Goal: Information Seeking & Learning: Learn about a topic

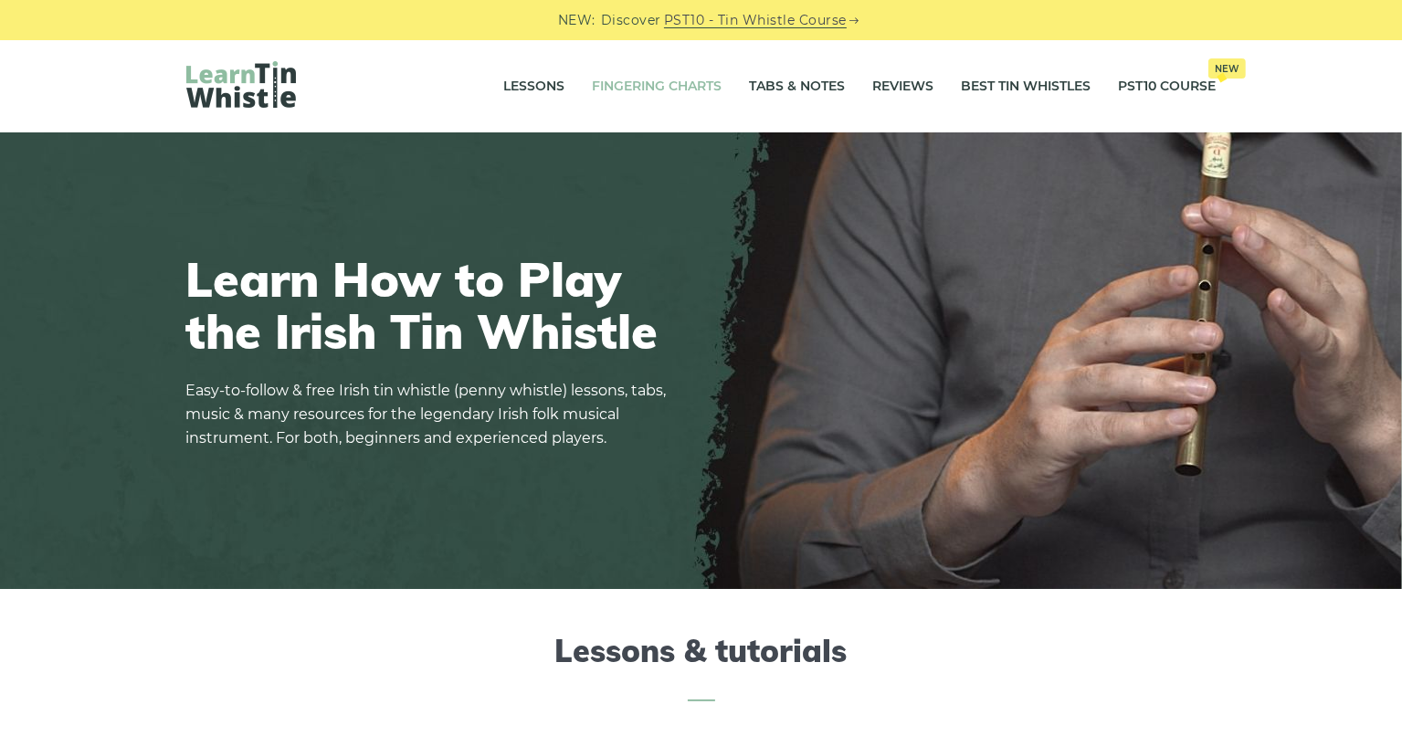
click at [637, 96] on link "Fingering Charts" at bounding box center [658, 87] width 130 height 46
click at [779, 94] on link "Tabs & Notes" at bounding box center [798, 87] width 96 height 46
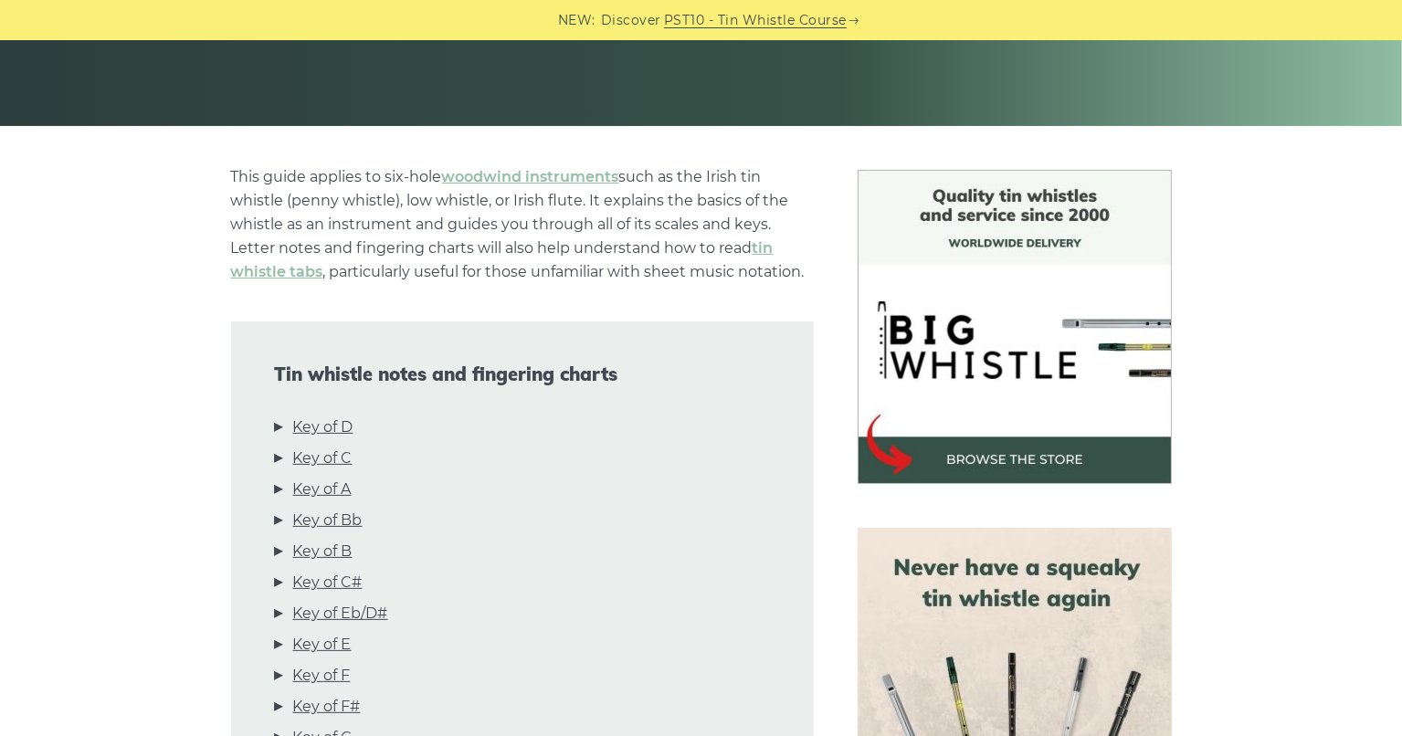
scroll to position [457, 0]
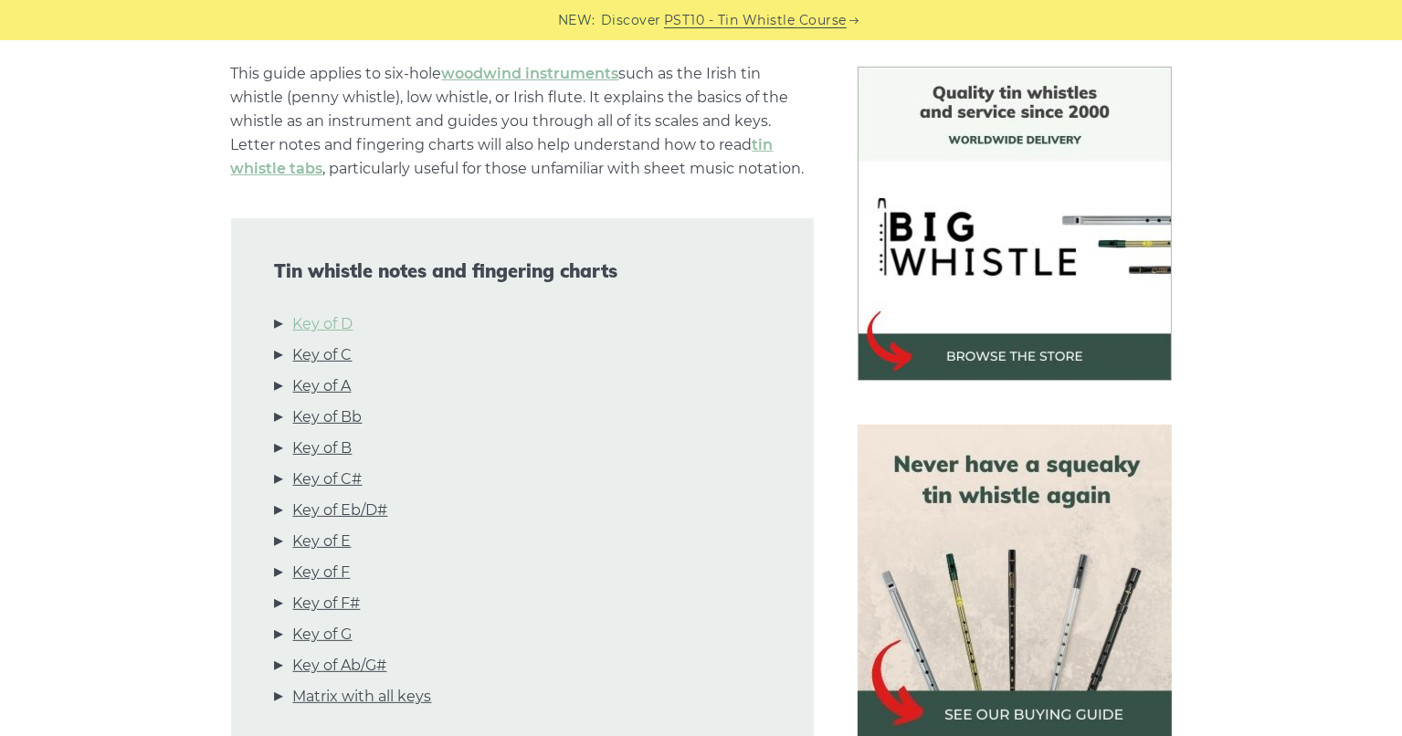
click at [332, 325] on link "Key of D" at bounding box center [323, 324] width 60 height 24
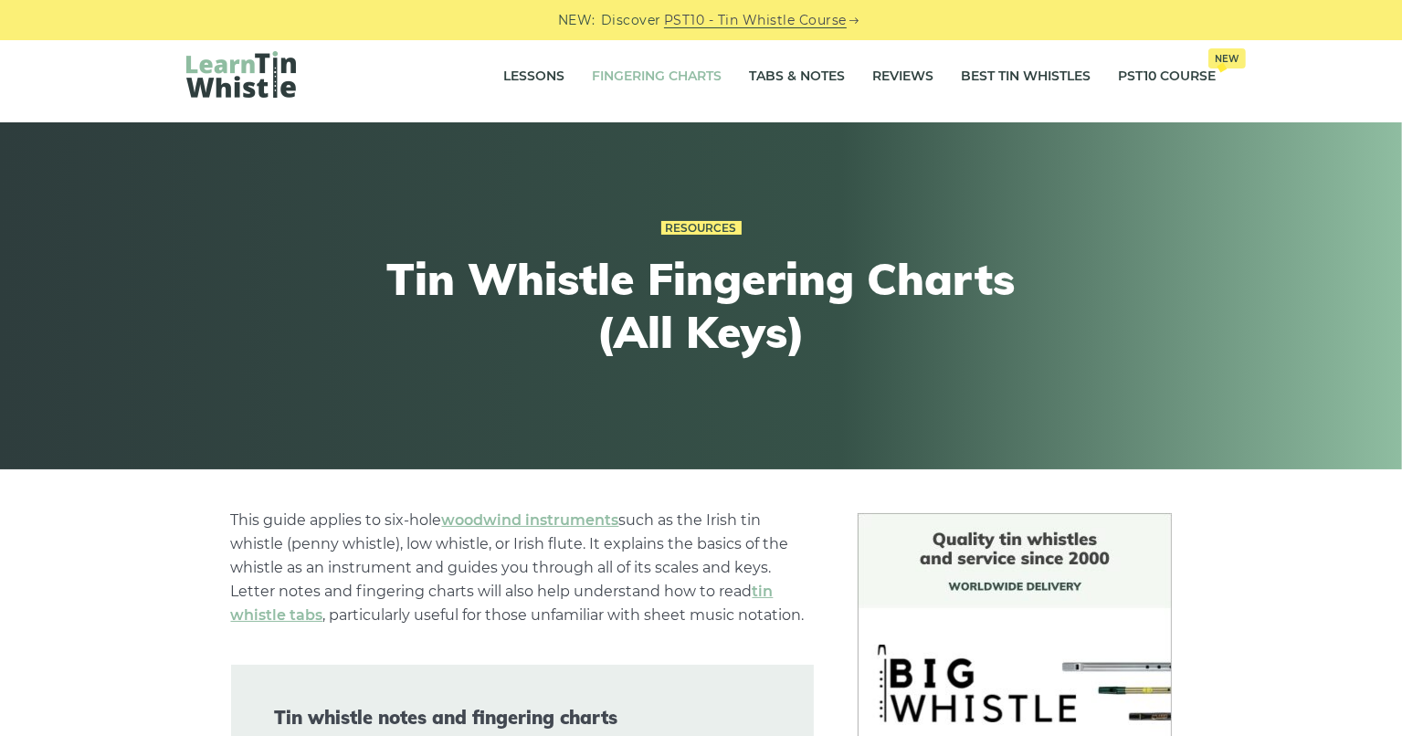
scroll to position [0, 0]
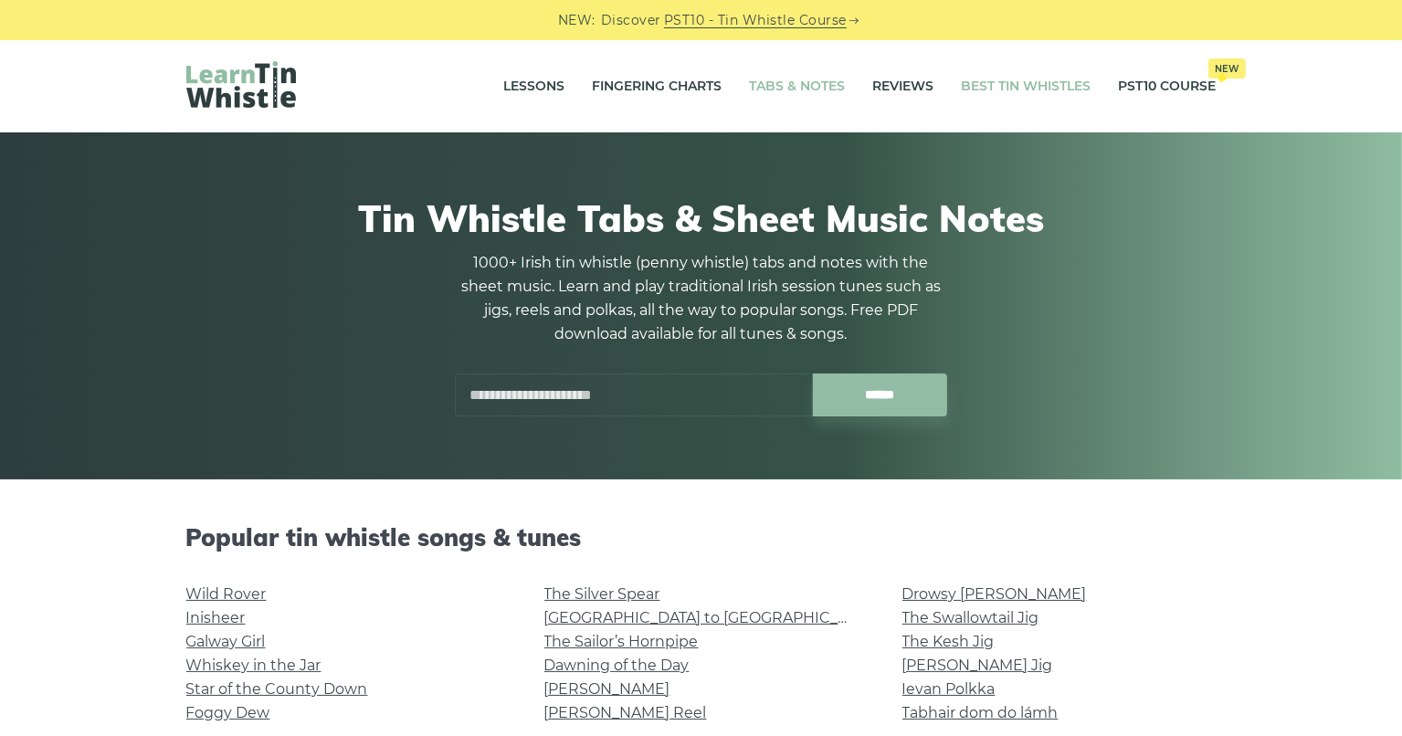
click at [1031, 89] on link "Best Tin Whistles" at bounding box center [1027, 87] width 130 height 46
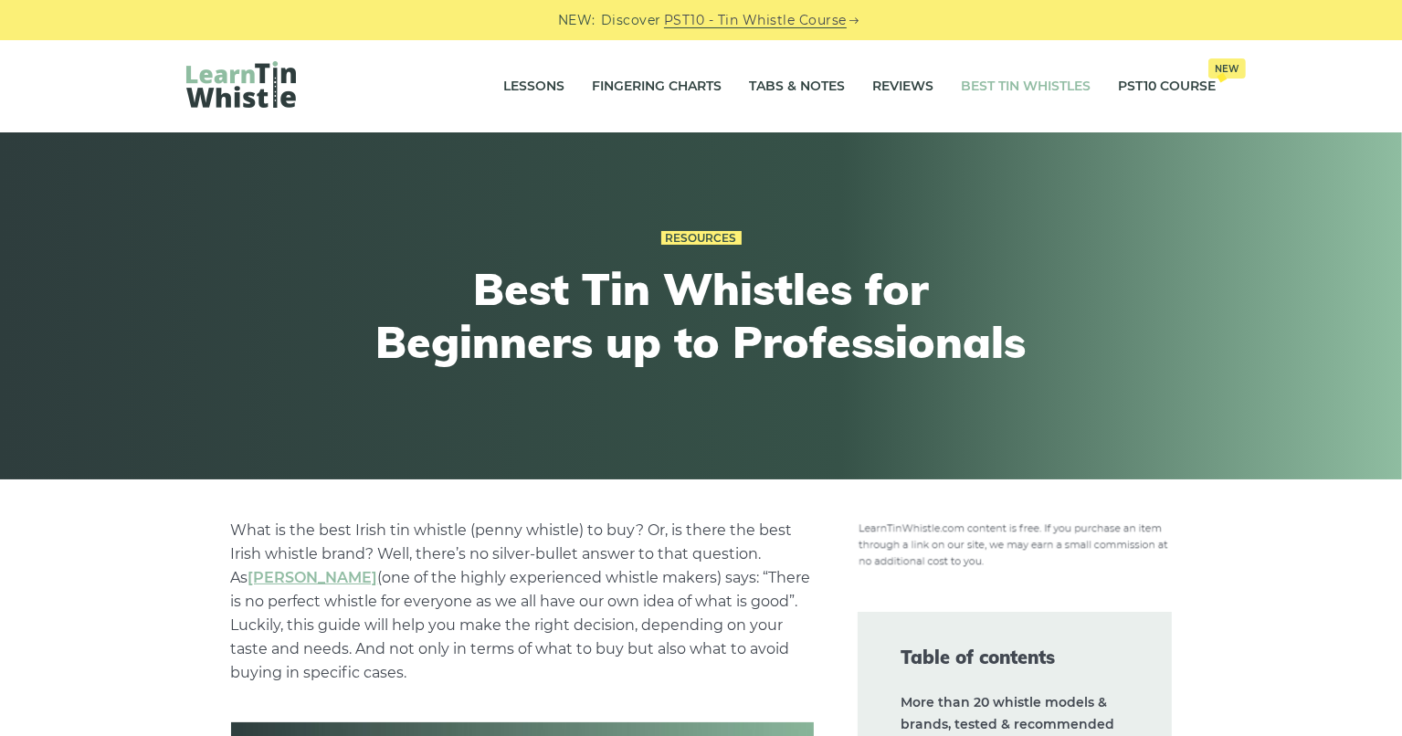
click at [207, 97] on img at bounding box center [241, 84] width 110 height 47
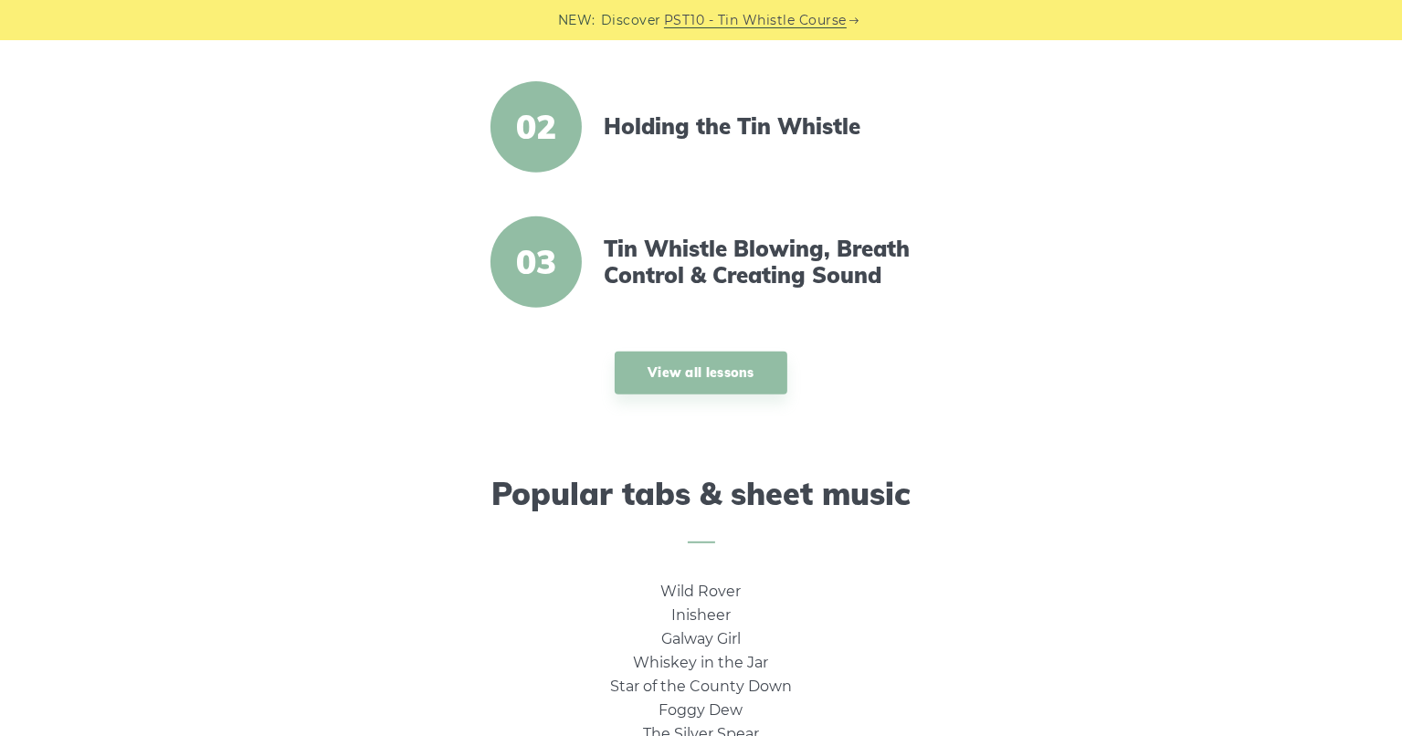
scroll to position [822, 0]
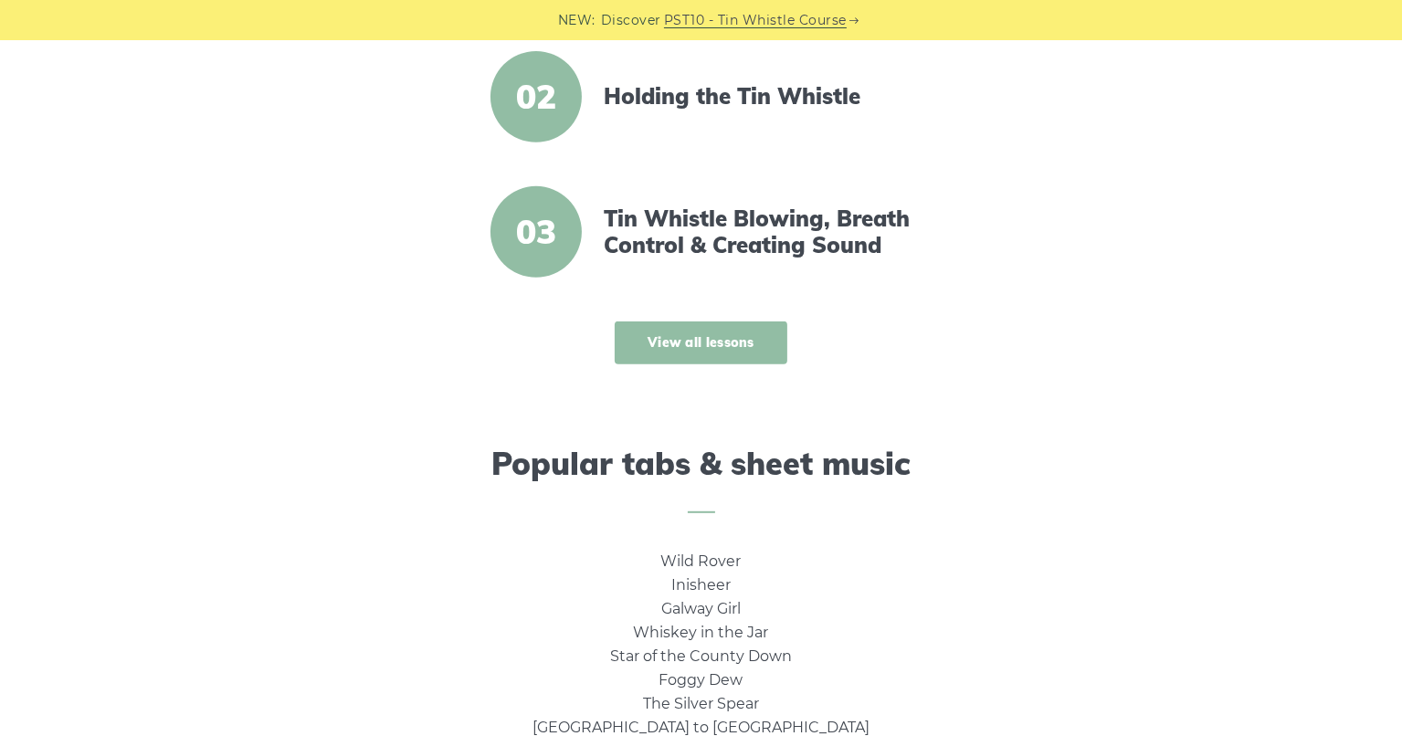
click at [682, 333] on link "View all lessons" at bounding box center [701, 342] width 173 height 43
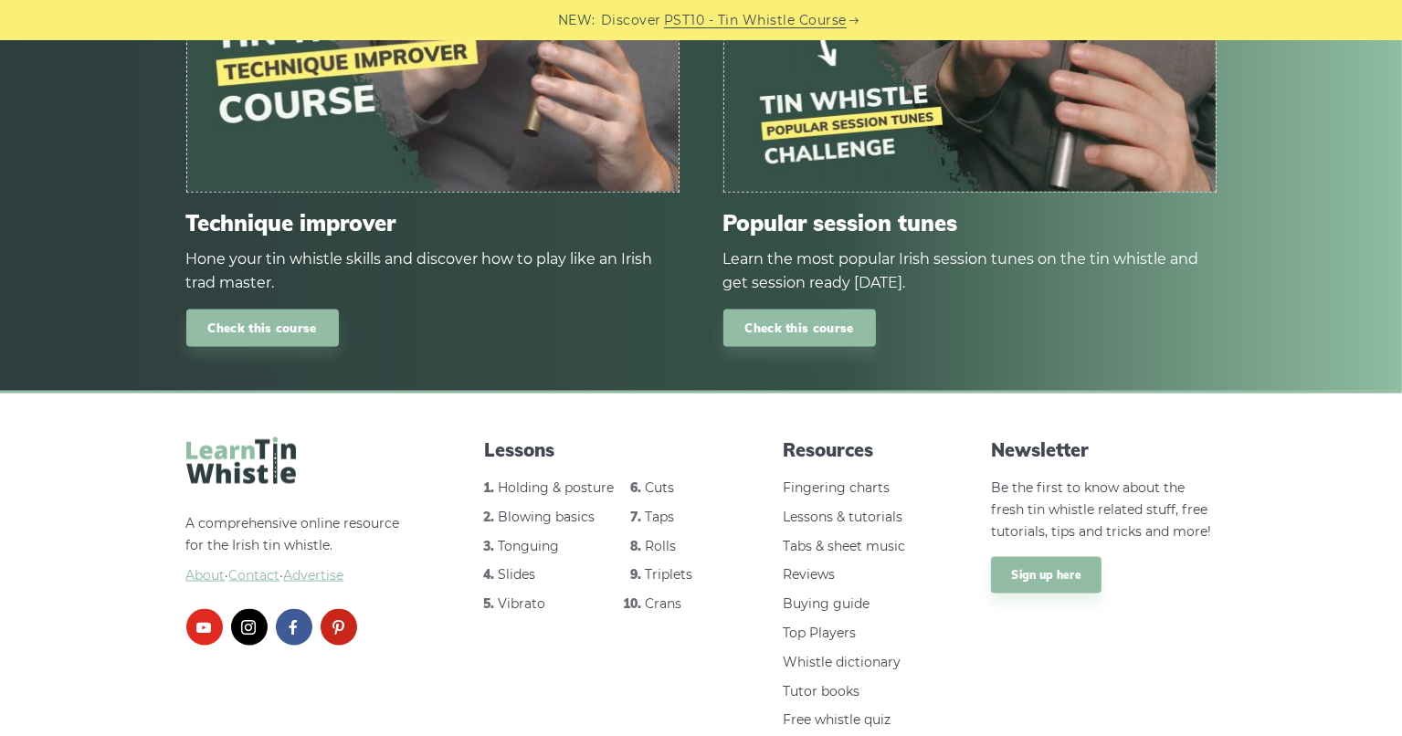
scroll to position [2565, 0]
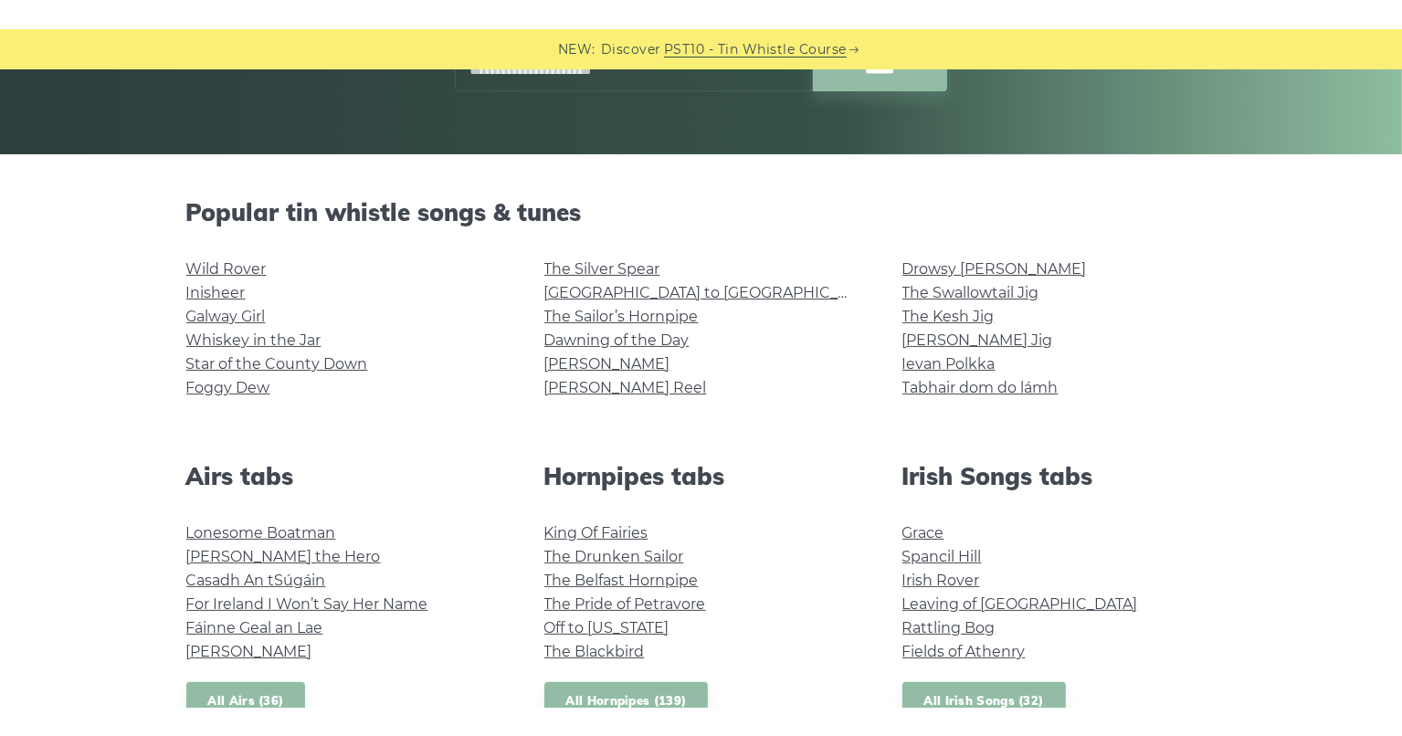
scroll to position [365, 0]
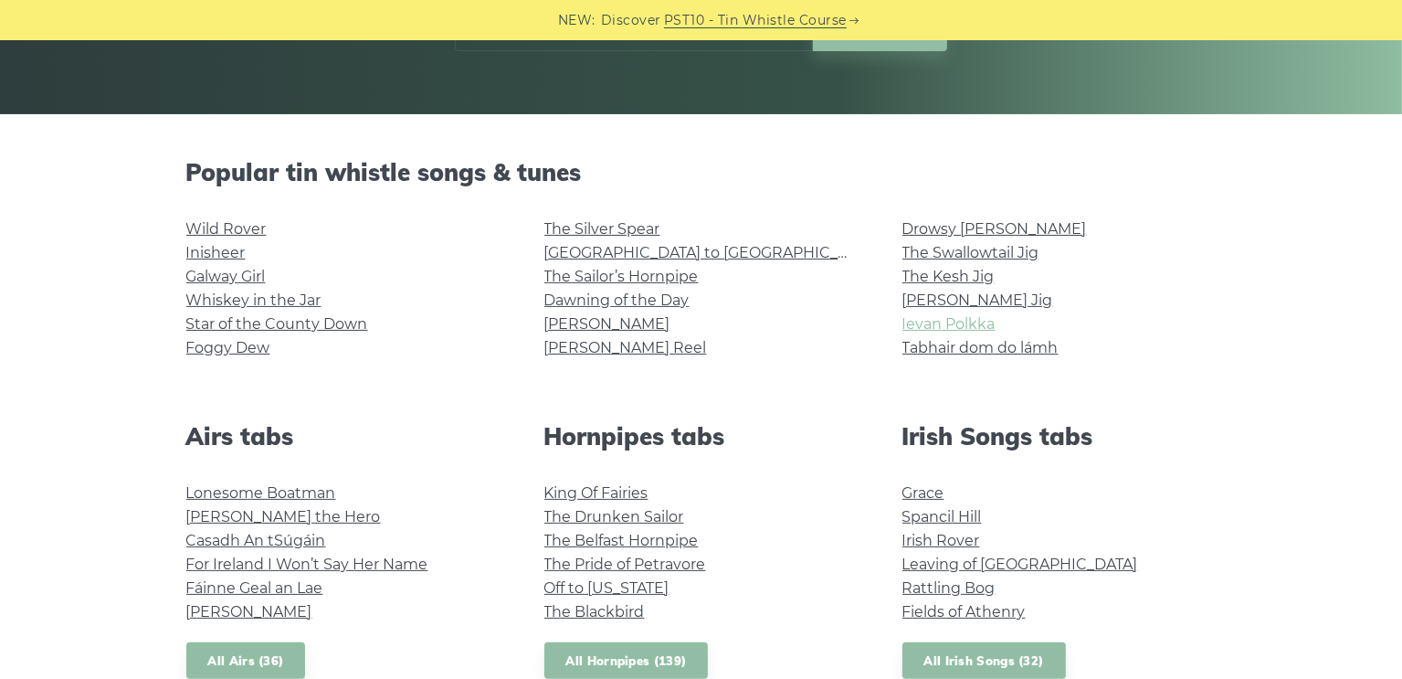
click at [946, 321] on link "Ievan Polkka" at bounding box center [948, 323] width 93 height 17
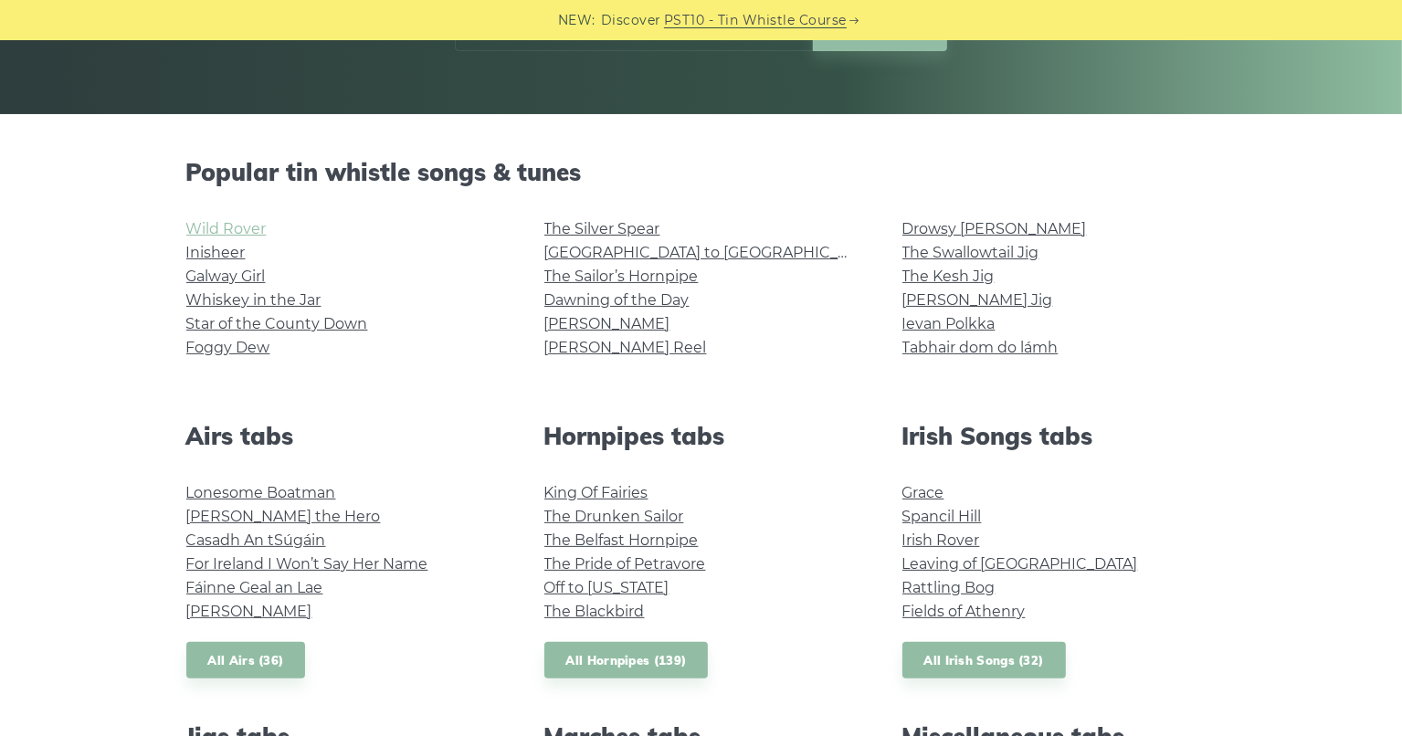
click at [247, 235] on link "Wild Rover" at bounding box center [226, 228] width 80 height 17
click at [586, 227] on link "The Silver Spear" at bounding box center [602, 228] width 116 height 17
click at [947, 307] on link "[PERSON_NAME] Jig" at bounding box center [977, 299] width 151 height 17
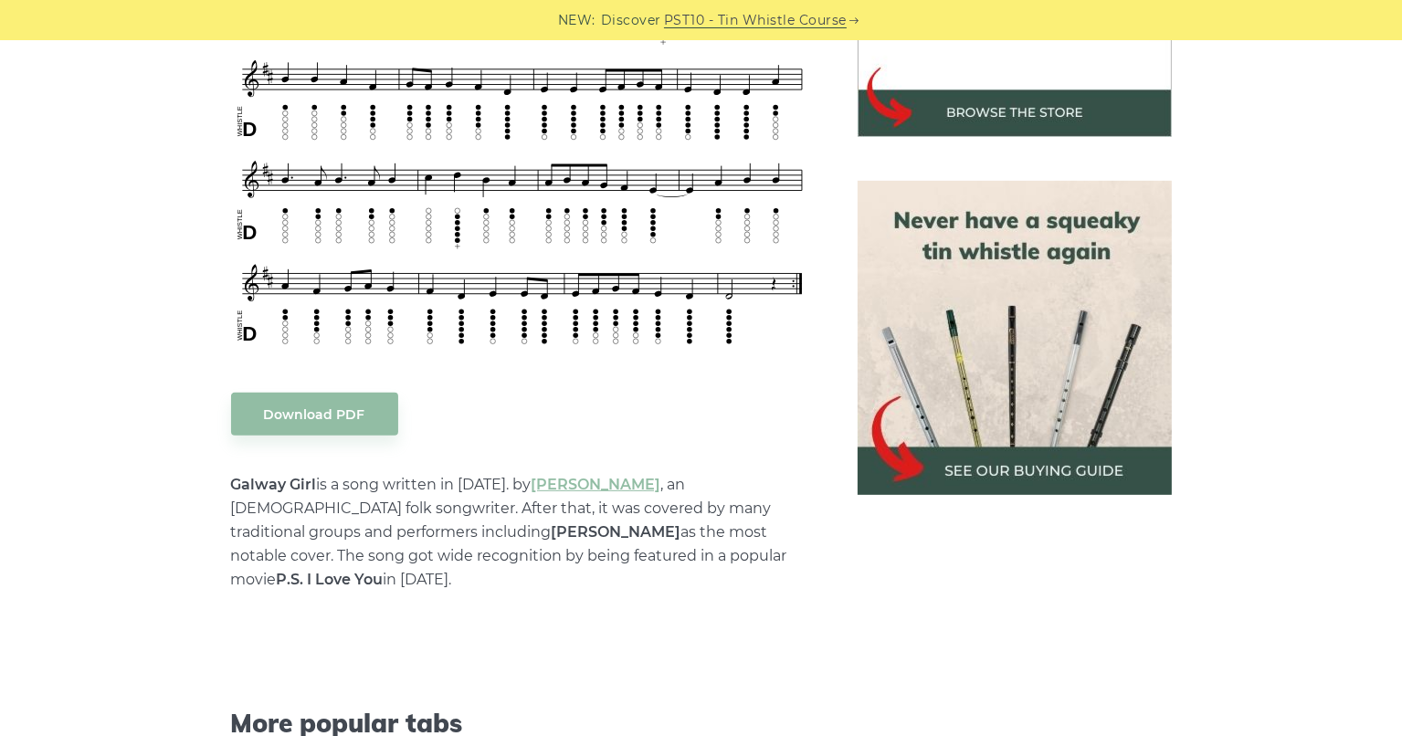
scroll to position [639, 0]
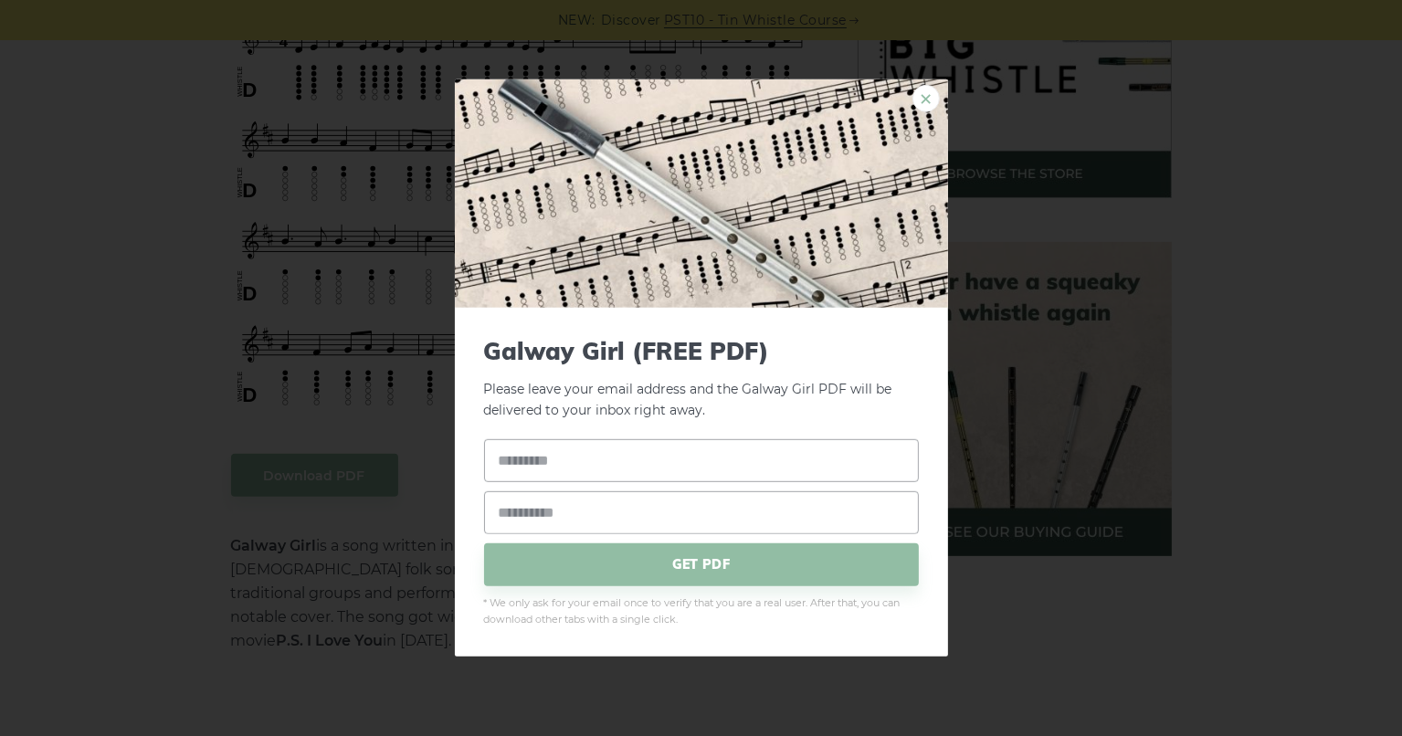
click at [929, 97] on link "×" at bounding box center [925, 98] width 27 height 27
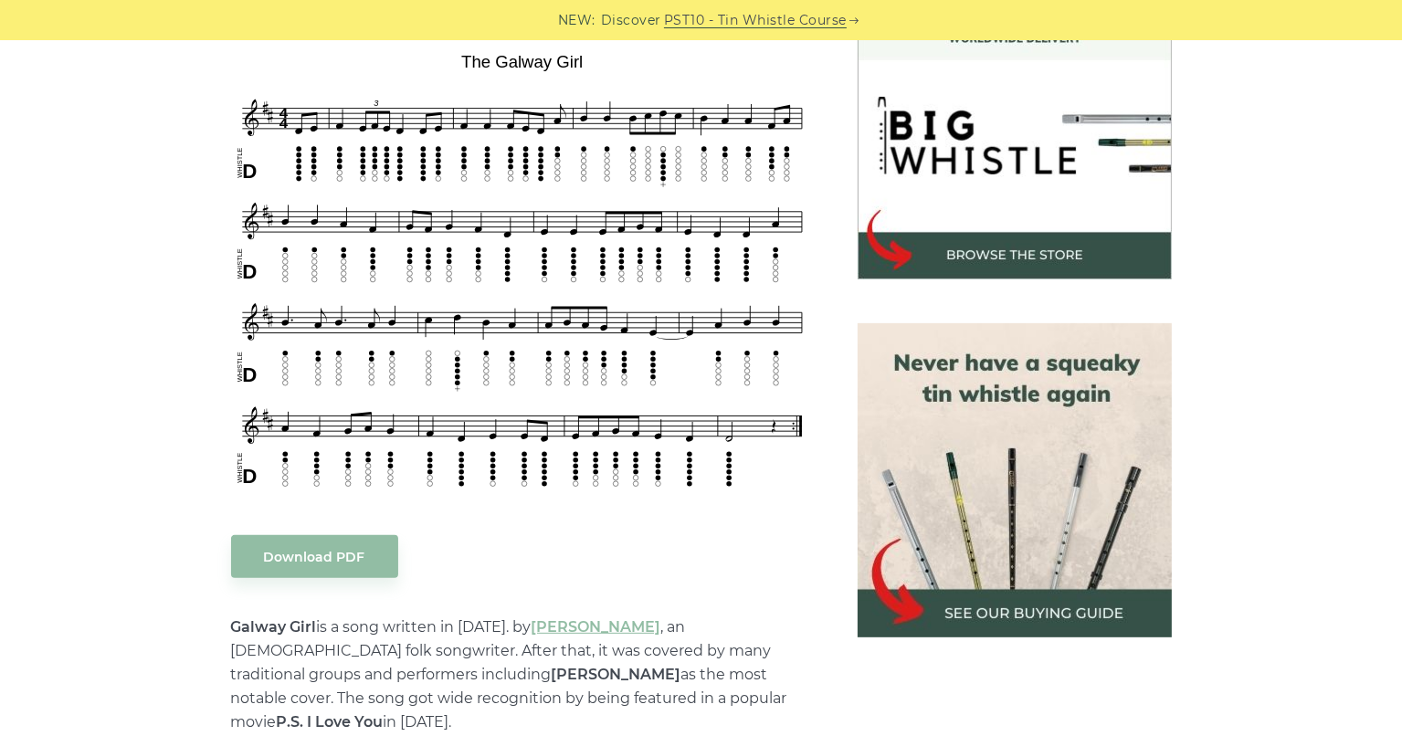
scroll to position [548, 0]
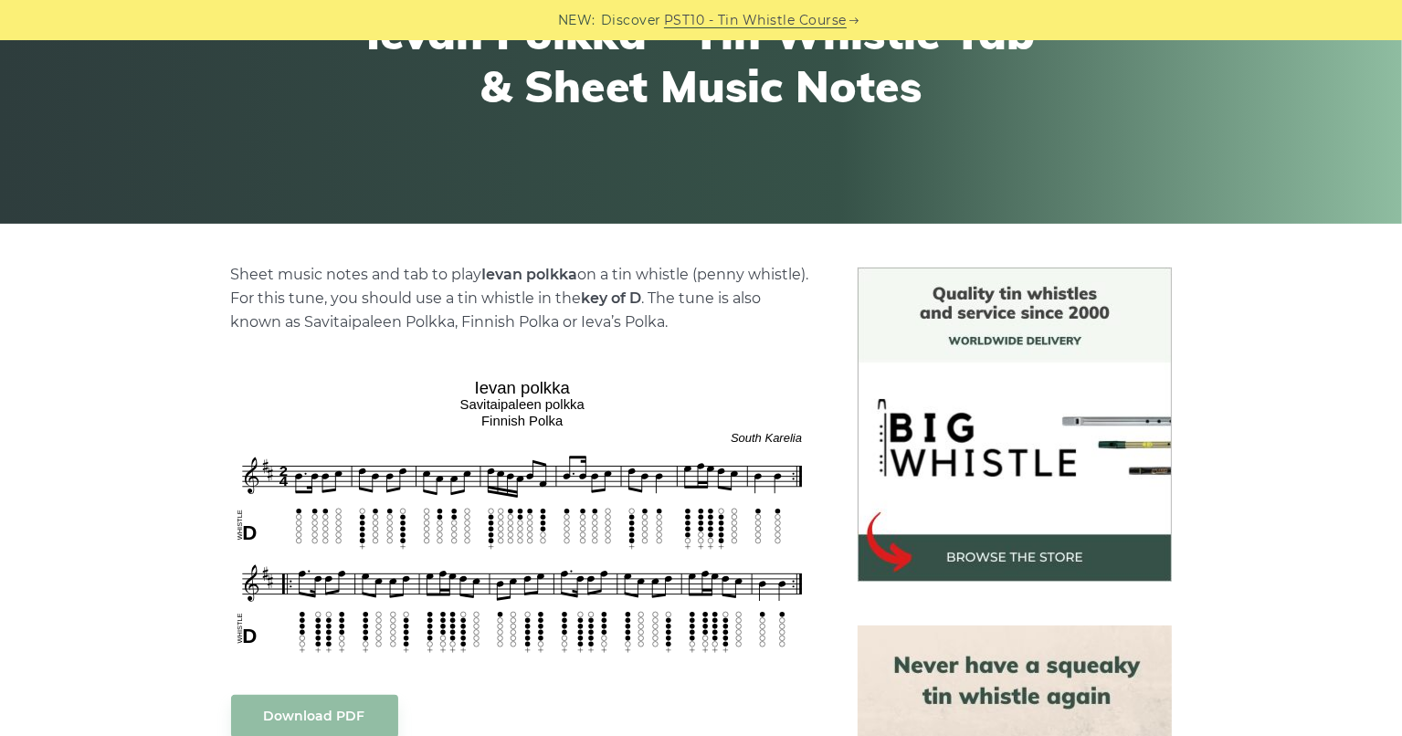
scroll to position [365, 0]
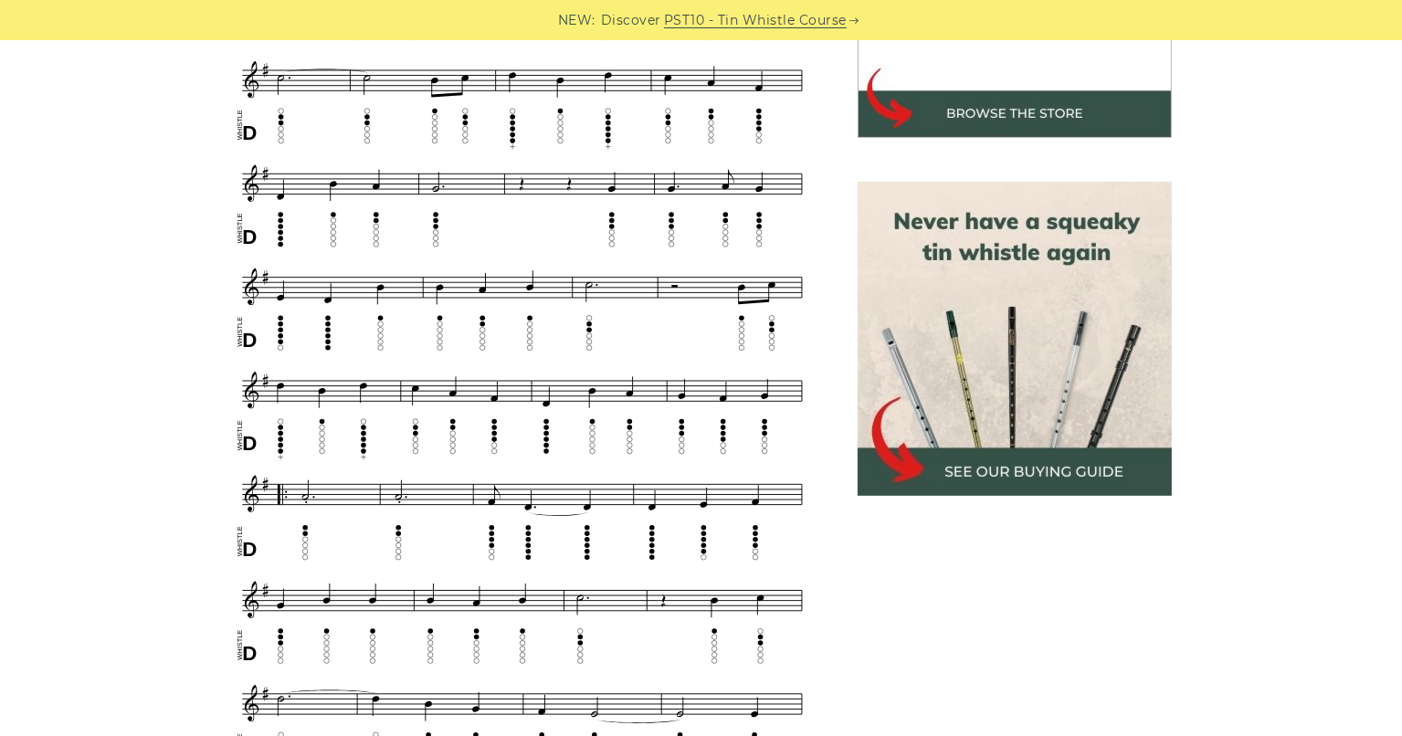
scroll to position [639, 0]
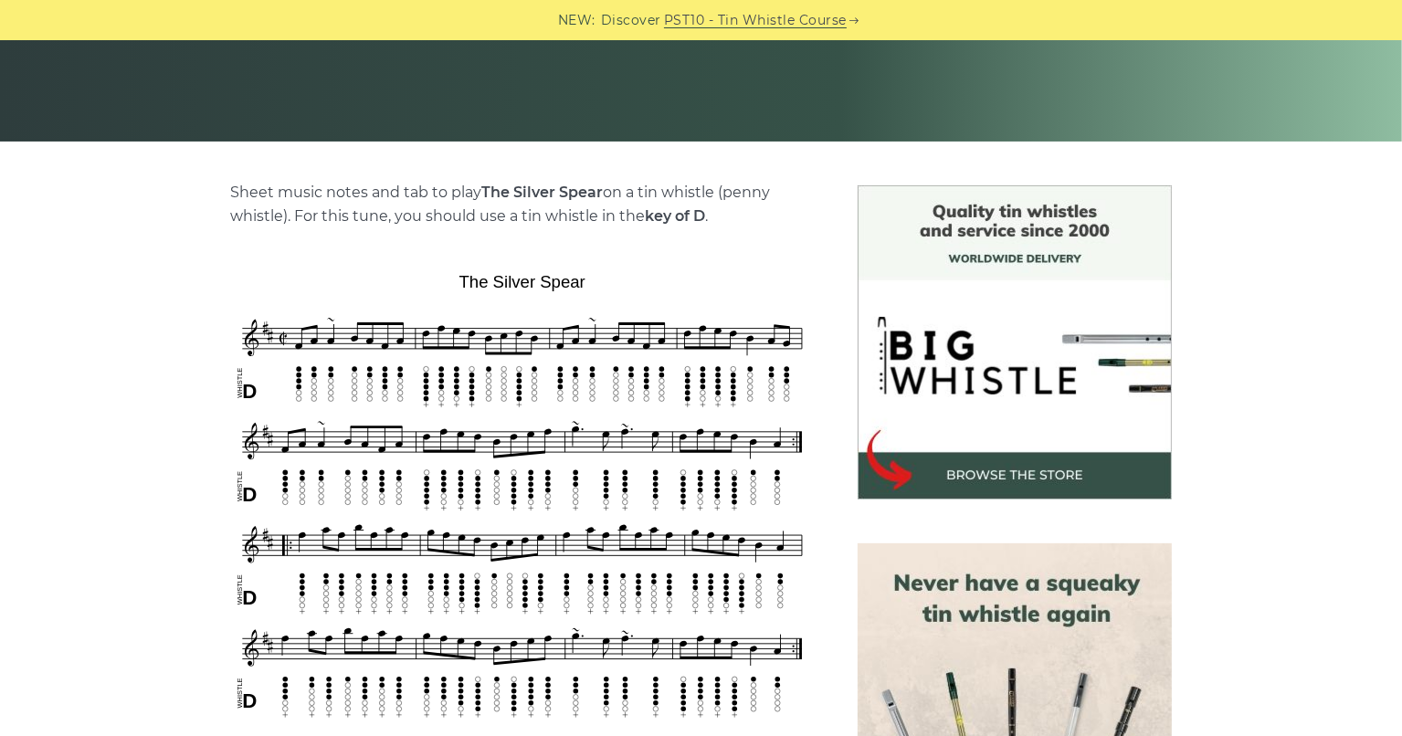
scroll to position [365, 0]
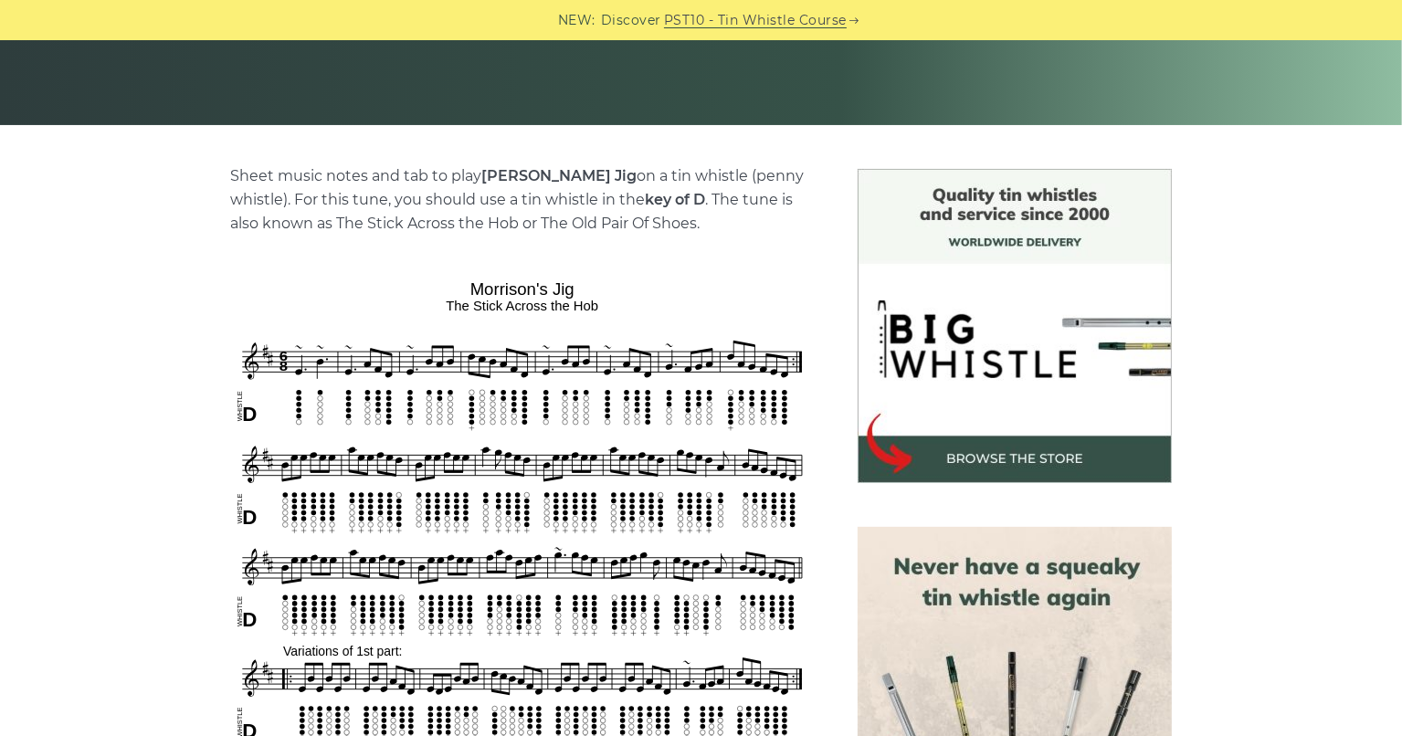
scroll to position [365, 0]
